Goal: Information Seeking & Learning: Learn about a topic

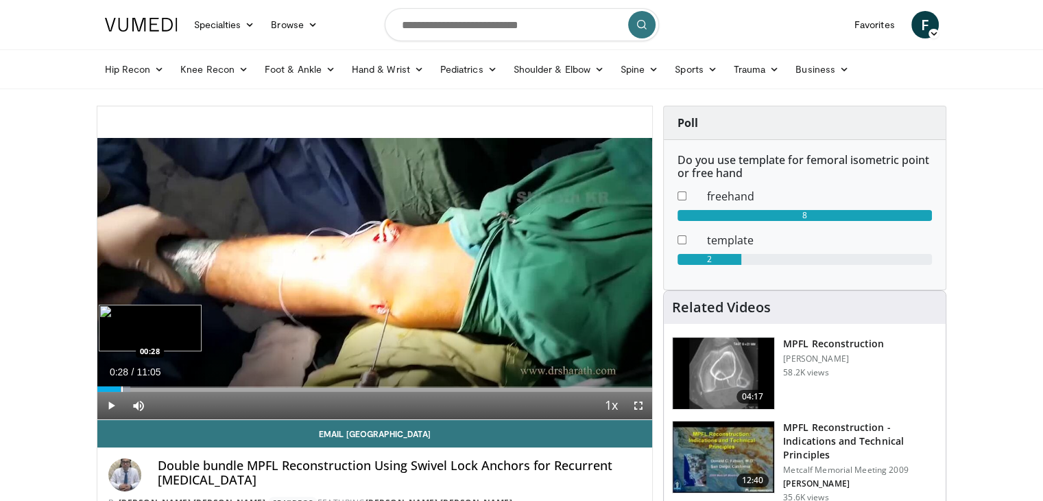
click at [121, 385] on div "Loaded : 5.95% 00:02 00:28" at bounding box center [374, 385] width 555 height 13
click at [164, 390] on div "Progress Bar" at bounding box center [164, 388] width 1 height 5
click at [193, 386] on div "Progress Bar" at bounding box center [193, 388] width 1 height 5
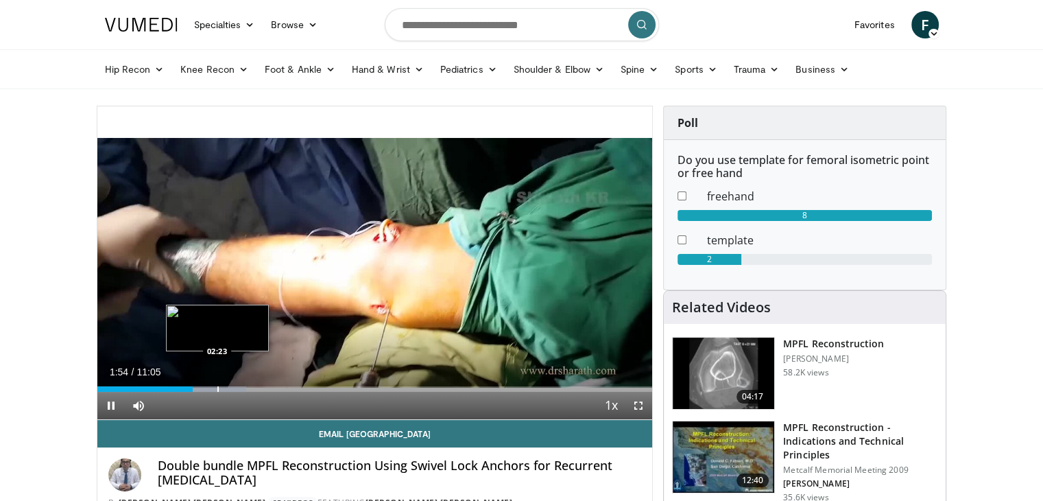
click at [217, 390] on div "Progress Bar" at bounding box center [217, 388] width 1 height 5
click at [245, 387] on div "Progress Bar" at bounding box center [245, 388] width 1 height 5
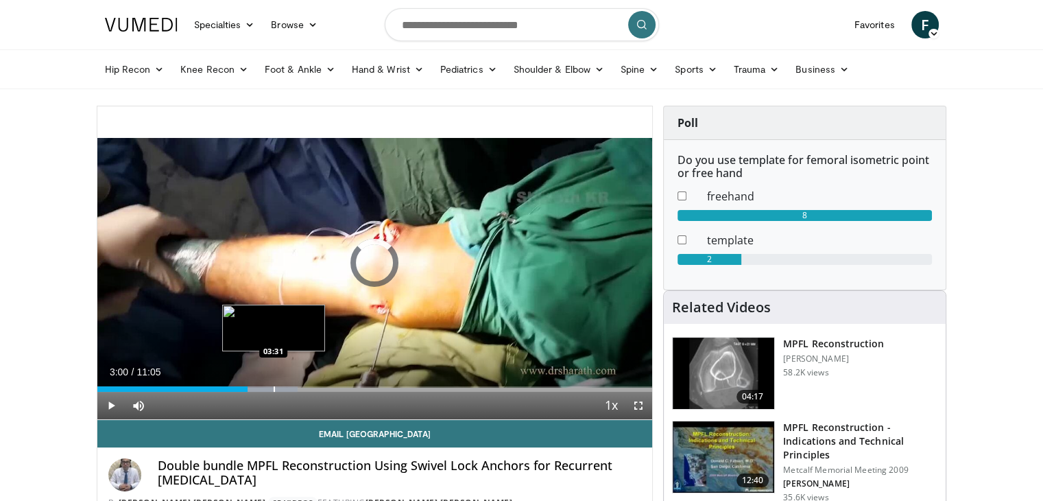
click at [274, 386] on div "Progress Bar" at bounding box center [274, 388] width 1 height 5
click at [308, 386] on div "Progress Bar" at bounding box center [308, 388] width 1 height 5
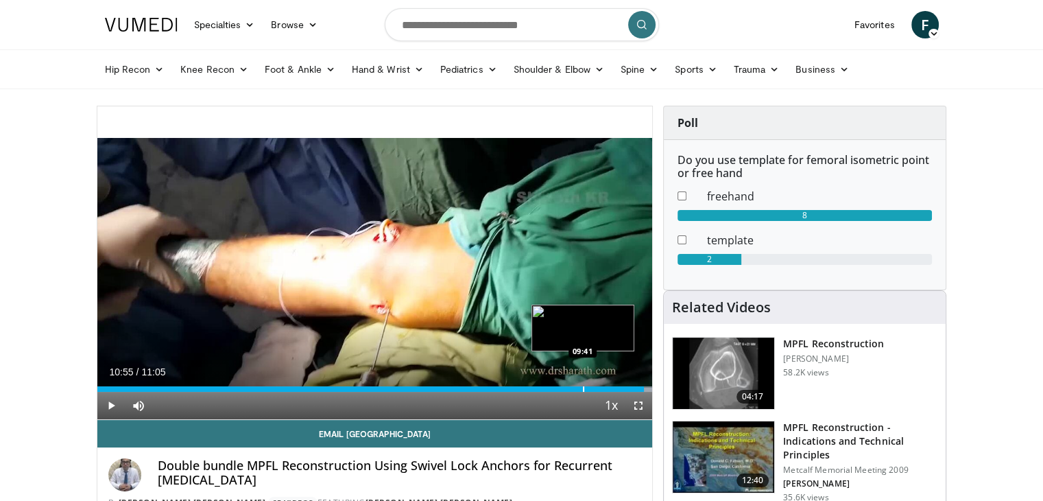
click at [583, 386] on div "Progress Bar" at bounding box center [583, 388] width 1 height 5
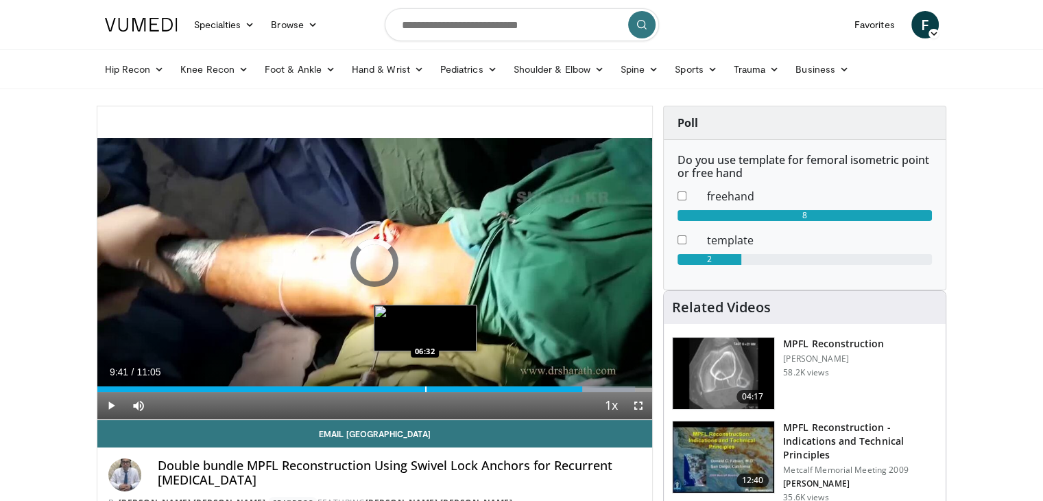
click at [425, 386] on div "Progress Bar" at bounding box center [425, 388] width 1 height 5
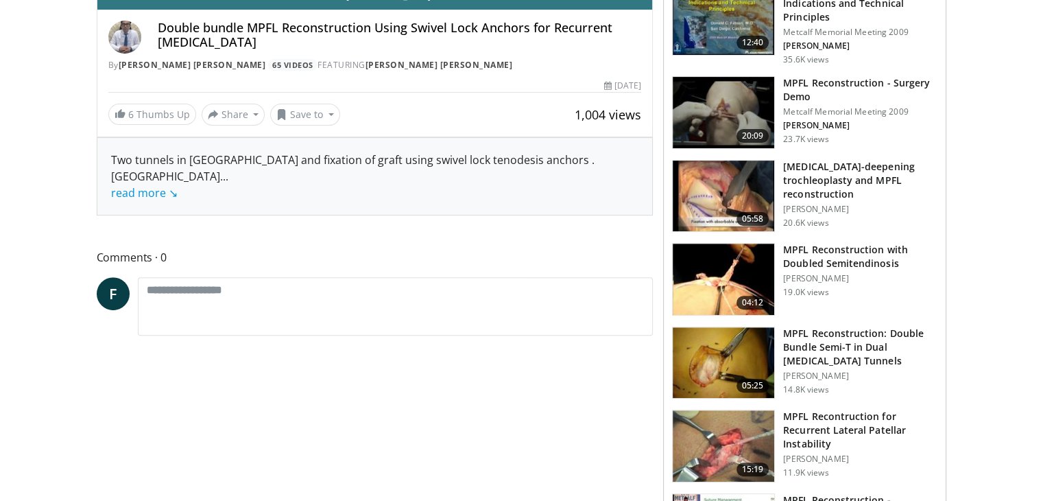
scroll to position [64, 0]
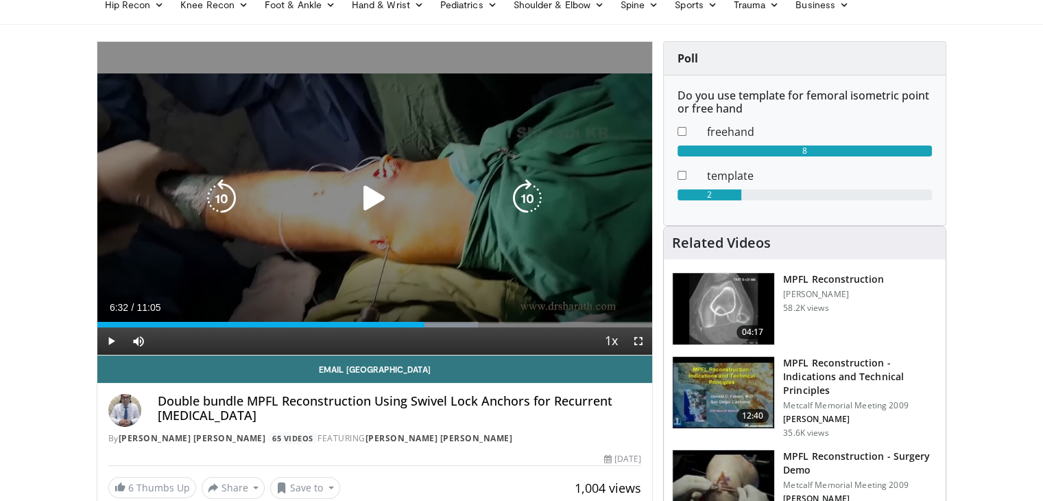
click at [444, 222] on div "10 seconds Tap to unmute" at bounding box center [374, 198] width 555 height 313
click at [228, 200] on icon "Video Player" at bounding box center [221, 198] width 38 height 38
click at [221, 199] on icon "Video Player" at bounding box center [221, 198] width 38 height 38
click at [527, 185] on icon "Video Player" at bounding box center [527, 198] width 38 height 38
click at [524, 202] on icon "Video Player" at bounding box center [527, 198] width 38 height 38
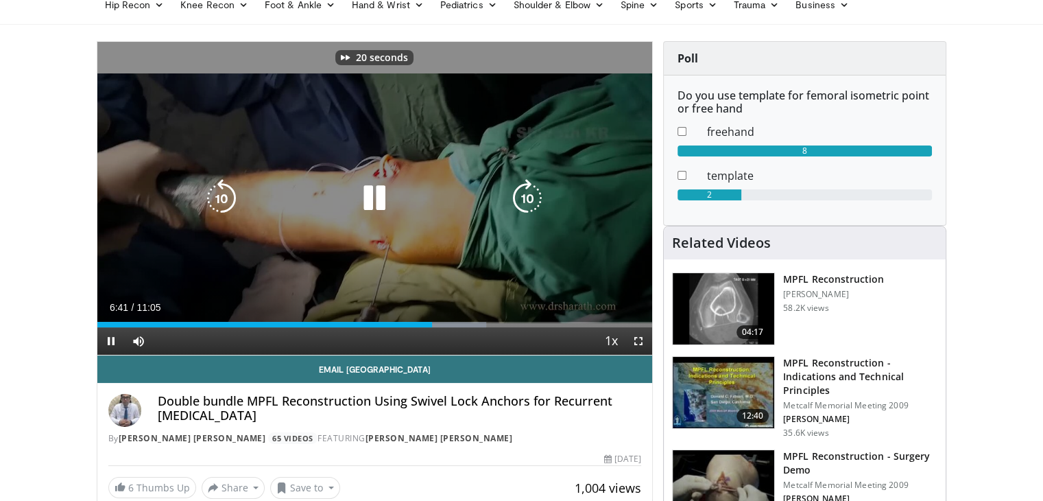
click at [527, 200] on icon "Video Player" at bounding box center [527, 198] width 38 height 38
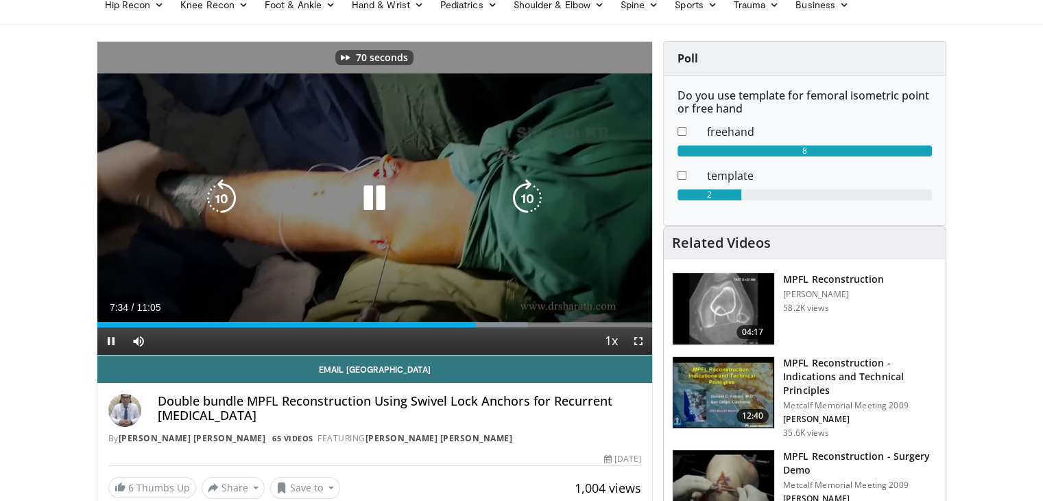
click at [527, 200] on icon "Video Player" at bounding box center [527, 198] width 38 height 38
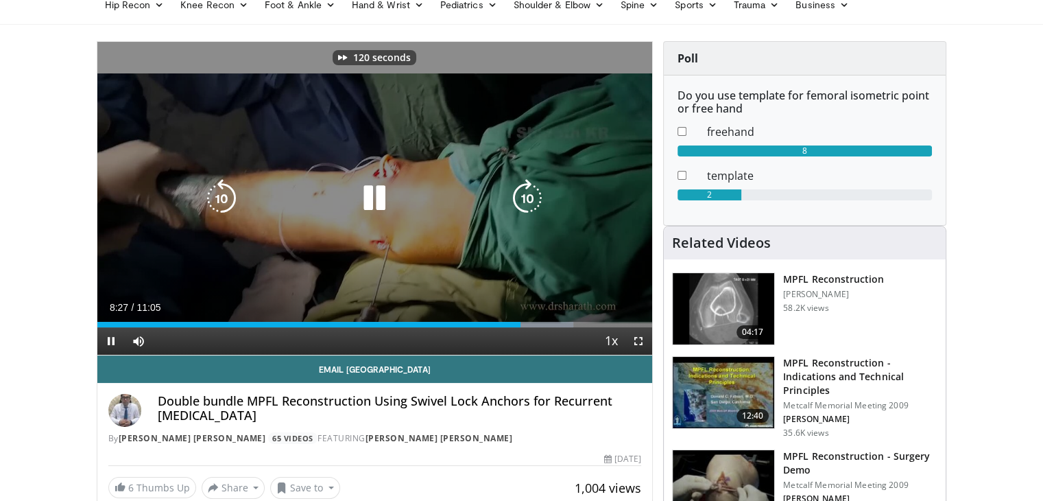
click at [527, 200] on icon "Video Player" at bounding box center [527, 198] width 38 height 38
click at [211, 195] on icon "Video Player" at bounding box center [221, 198] width 38 height 38
click at [222, 198] on icon "Video Player" at bounding box center [221, 198] width 38 height 38
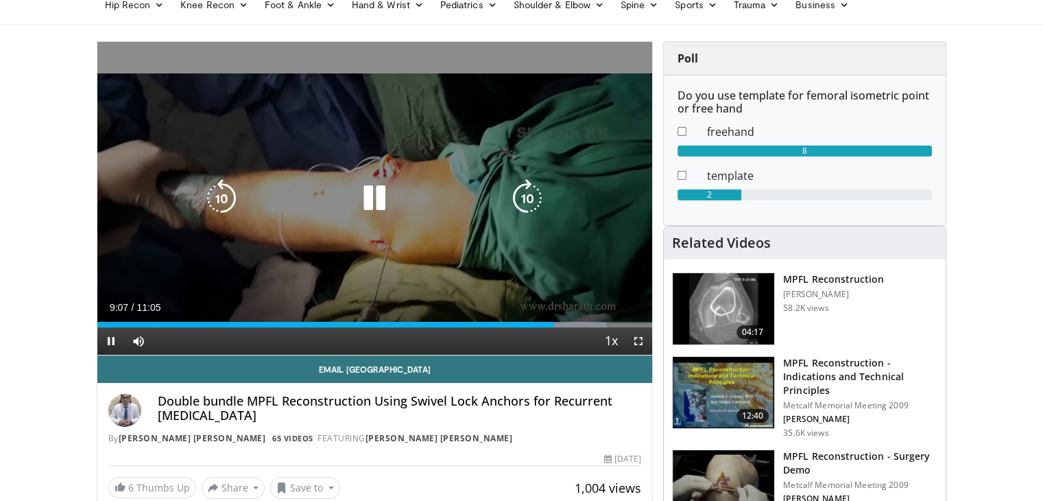
click at [531, 201] on icon "Video Player" at bounding box center [527, 198] width 38 height 38
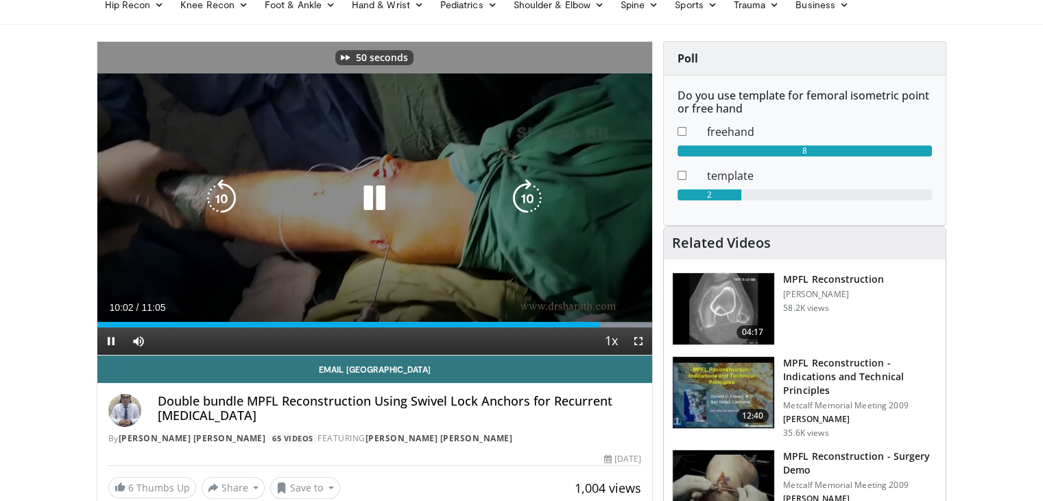
click at [531, 201] on icon "Video Player" at bounding box center [527, 198] width 38 height 38
click at [532, 202] on icon "Video Player" at bounding box center [527, 198] width 38 height 38
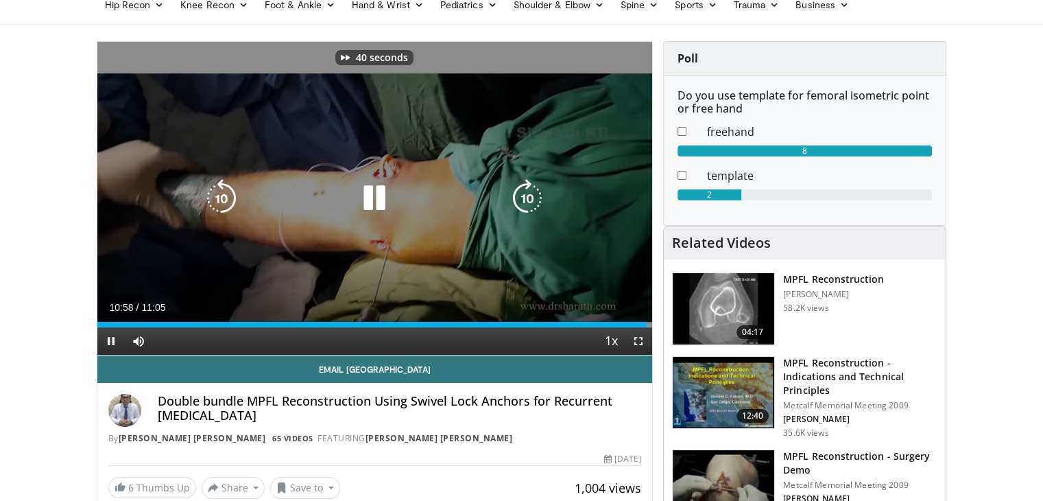
click at [532, 202] on icon "Video Player" at bounding box center [527, 198] width 38 height 38
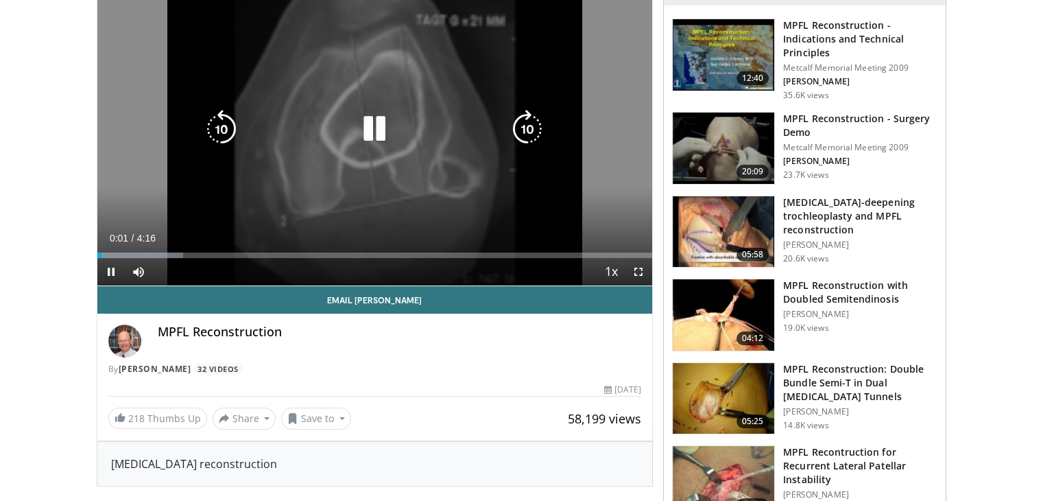
scroll to position [125, 0]
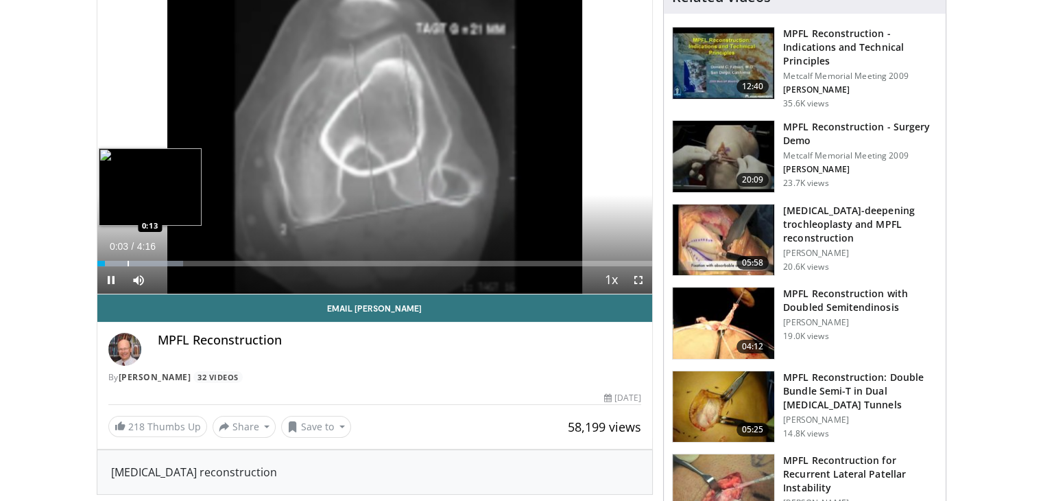
click at [128, 261] on div "Progress Bar" at bounding box center [128, 263] width 1 height 5
click at [157, 262] on div "Progress Bar" at bounding box center [156, 263] width 1 height 5
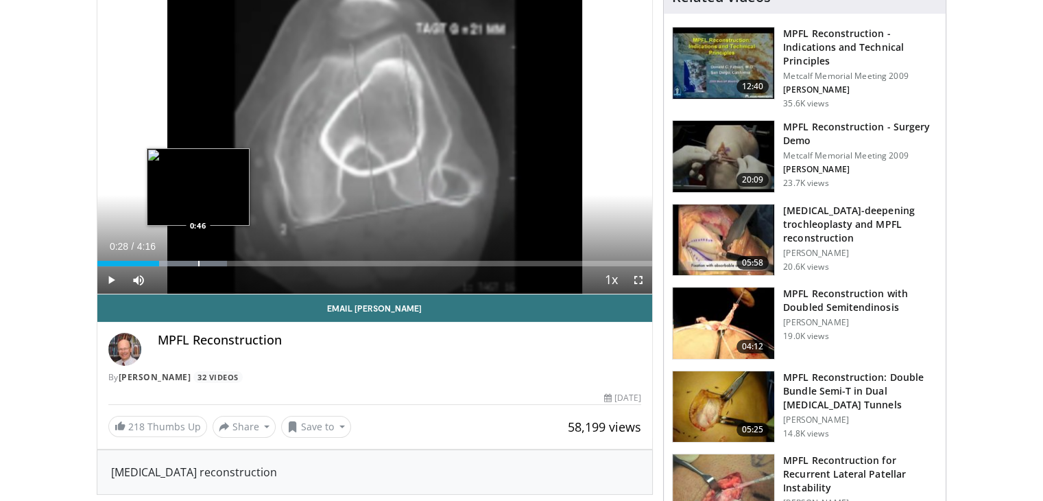
click at [198, 262] on div "Progress Bar" at bounding box center [198, 263] width 1 height 5
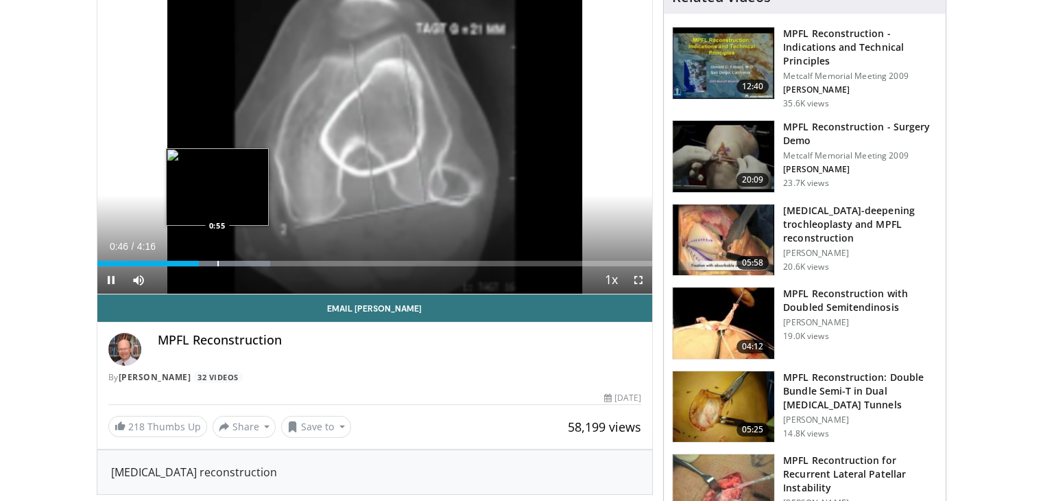
click at [217, 264] on div "Progress Bar" at bounding box center [217, 263] width 1 height 5
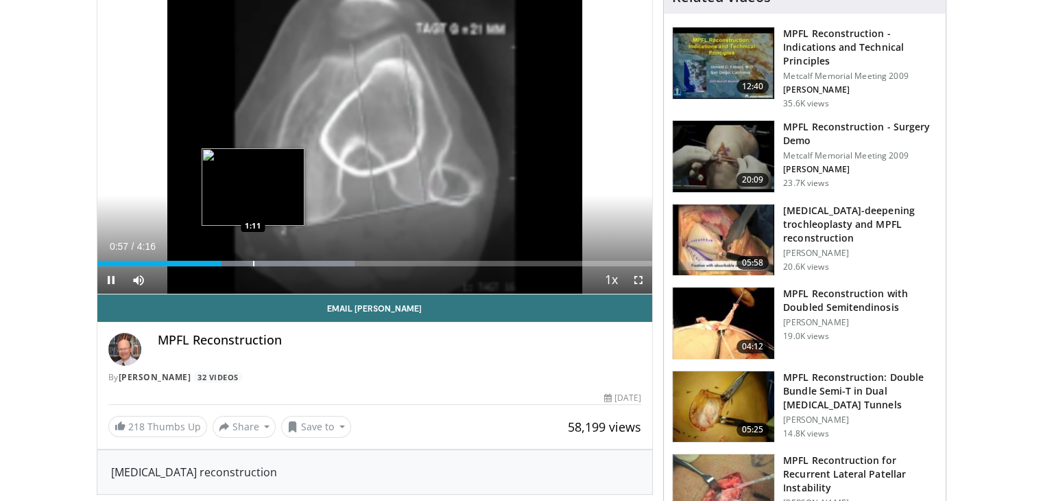
click at [253, 261] on div "Progress Bar" at bounding box center [253, 263] width 1 height 5
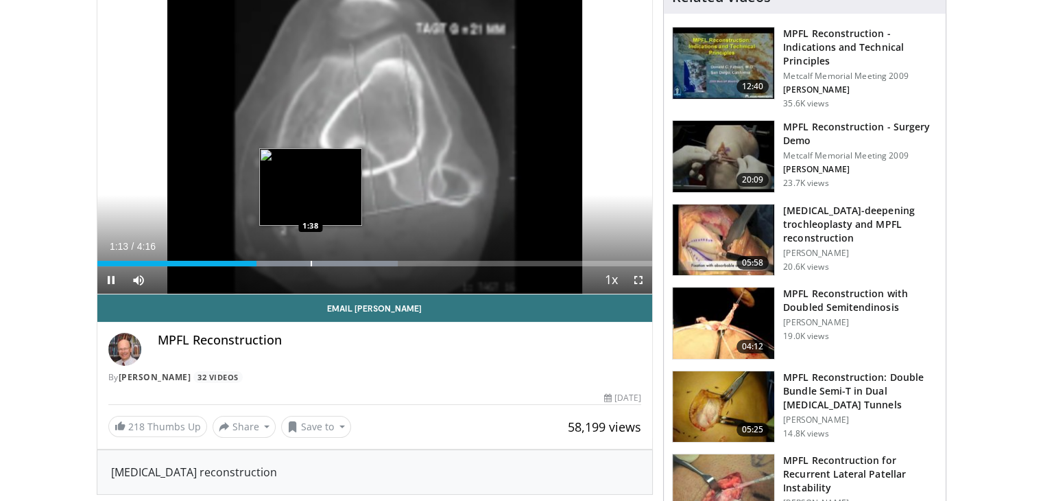
click at [310, 261] on video-js "**********" at bounding box center [374, 137] width 555 height 313
click at [311, 261] on div "Progress Bar" at bounding box center [311, 263] width 1 height 5
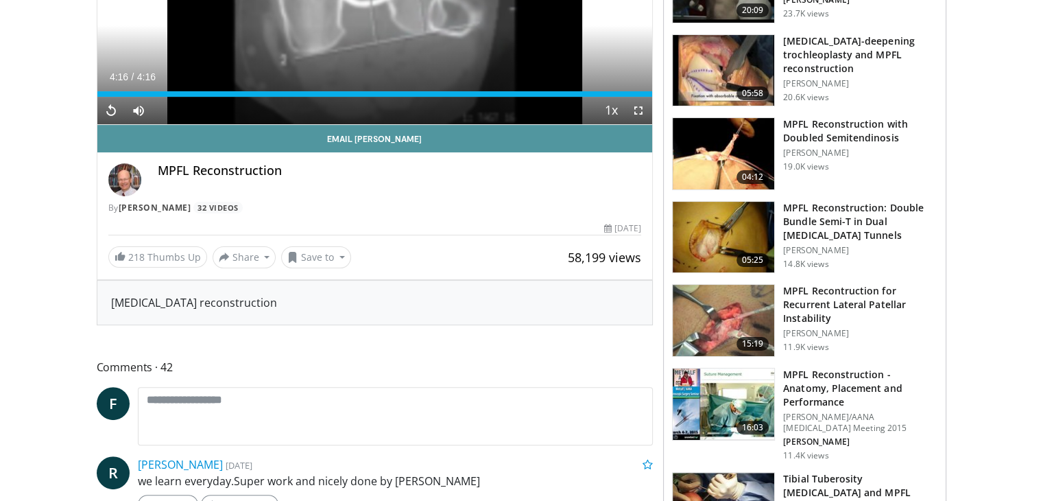
scroll to position [310, 0]
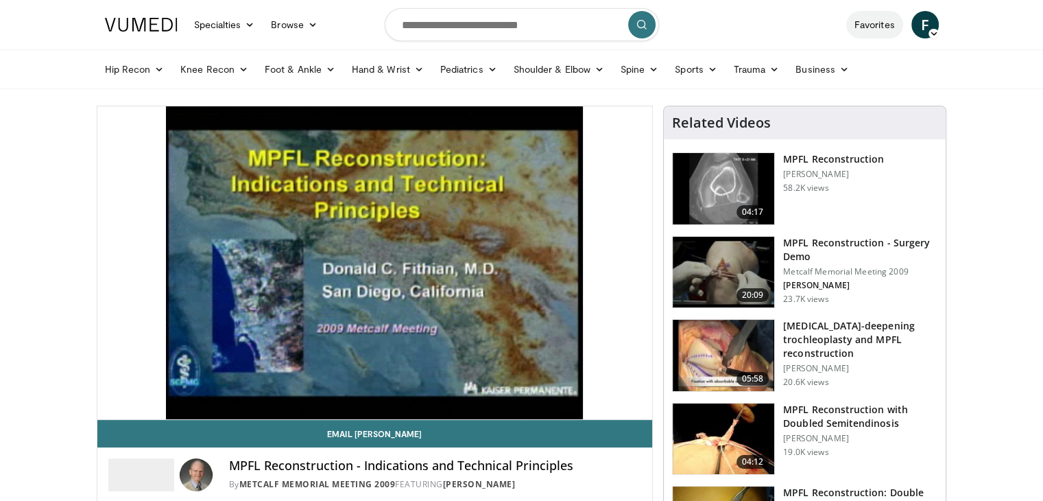
click at [876, 28] on link "Favorites" at bounding box center [874, 24] width 57 height 27
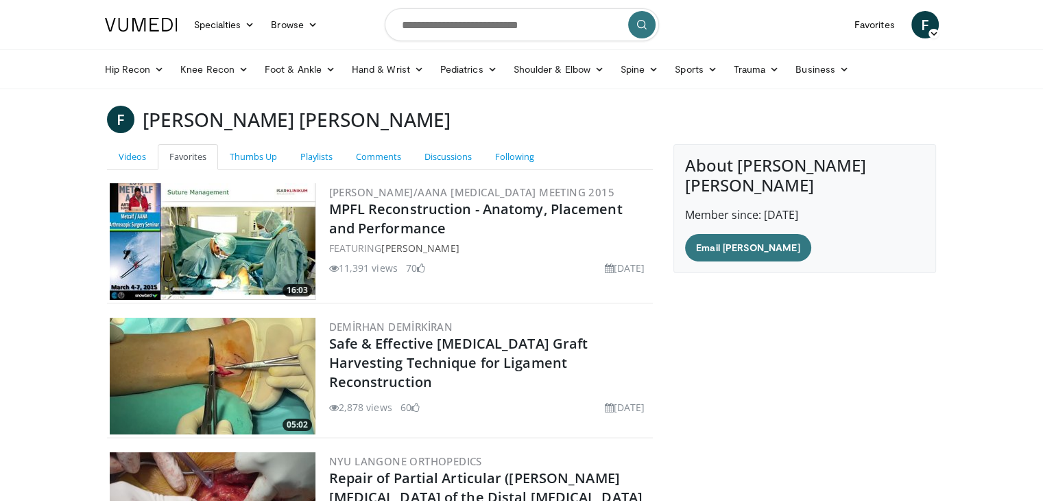
click at [237, 235] on img at bounding box center [213, 241] width 206 height 117
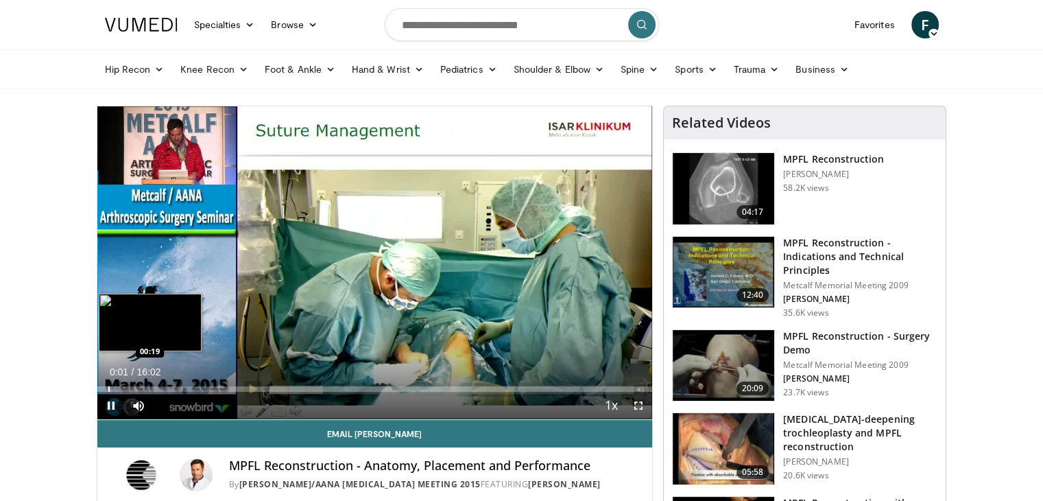
click at [108, 387] on div "Progress Bar" at bounding box center [108, 388] width 1 height 5
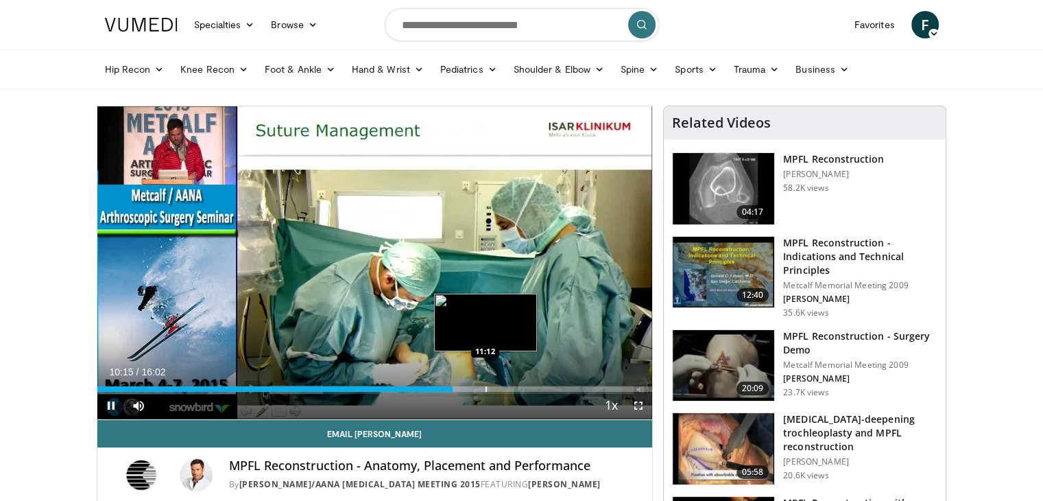
click at [485, 389] on div "Progress Bar" at bounding box center [485, 388] width 1 height 5
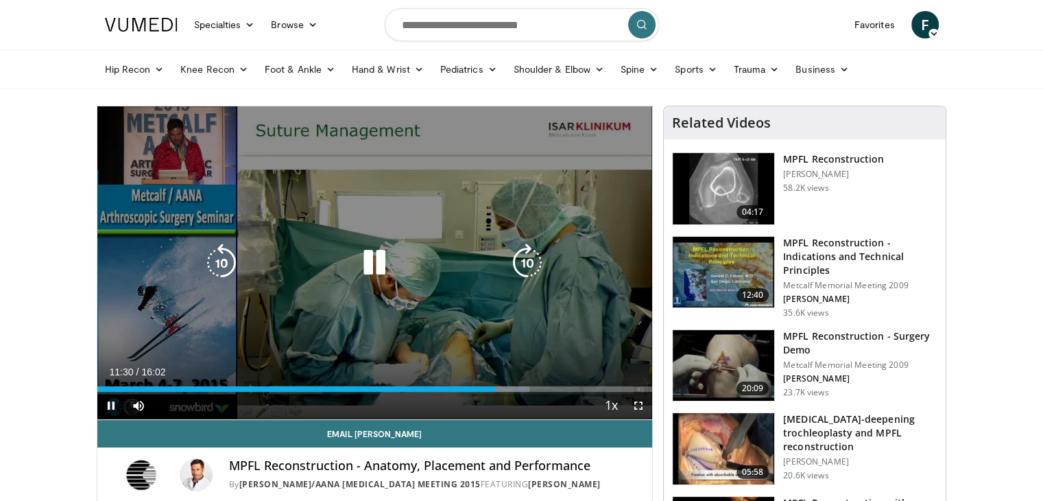
click at [375, 260] on icon "Video Player" at bounding box center [374, 262] width 38 height 38
